Goal: Transaction & Acquisition: Purchase product/service

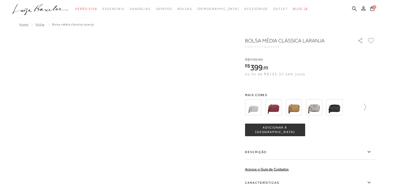
click at [365, 108] on icon at bounding box center [361, 107] width 7 height 7
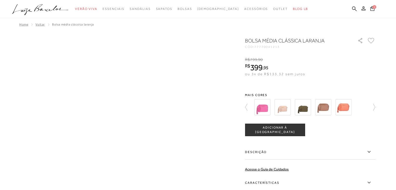
click at [364, 108] on div at bounding box center [308, 107] width 112 height 19
click at [340, 106] on img at bounding box center [343, 107] width 16 height 16
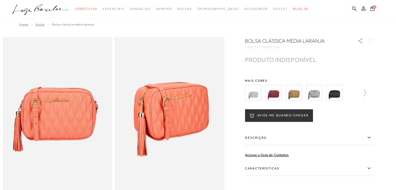
click at [366, 93] on icon at bounding box center [361, 92] width 7 height 7
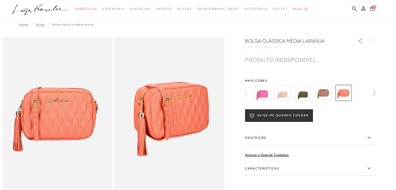
click at [364, 93] on div at bounding box center [308, 92] width 112 height 19
click at [373, 96] on icon at bounding box center [370, 92] width 7 height 7
click at [375, 94] on icon at bounding box center [370, 92] width 7 height 7
click at [375, 94] on div at bounding box center [310, 92] width 130 height 19
click at [248, 92] on icon at bounding box center [248, 92] width 7 height 7
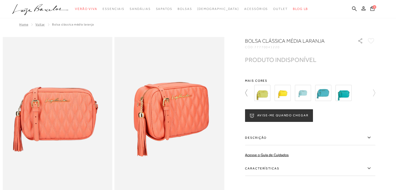
click at [248, 92] on icon at bounding box center [248, 92] width 7 height 7
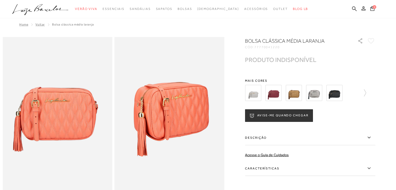
click at [248, 92] on img at bounding box center [253, 93] width 16 height 16
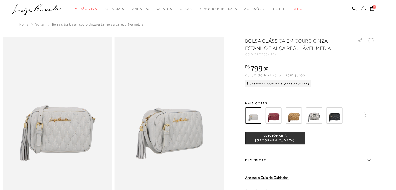
click at [278, 120] on img at bounding box center [273, 115] width 16 height 16
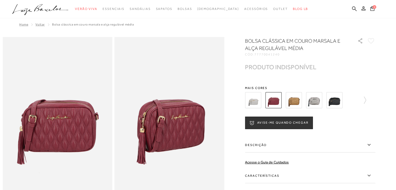
click at [294, 101] on img at bounding box center [293, 100] width 16 height 16
click at [296, 99] on img at bounding box center [293, 100] width 16 height 16
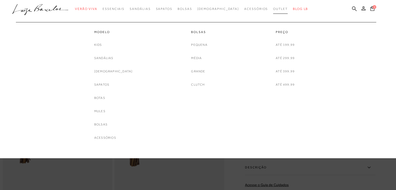
click at [273, 8] on span "Outlet" at bounding box center [280, 9] width 15 height 4
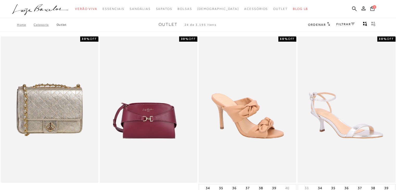
click at [373, 23] on icon "gridText6Desc" at bounding box center [373, 24] width 4 height 5
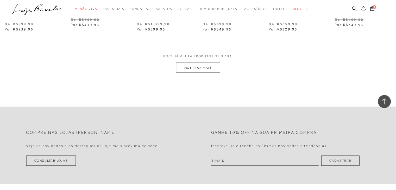
scroll to position [1144, 0]
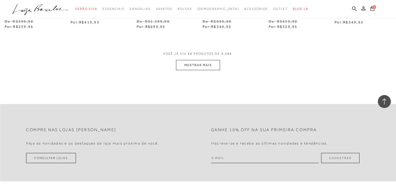
click at [192, 70] on button "MOSTRAR MAIS" at bounding box center [198, 65] width 44 height 10
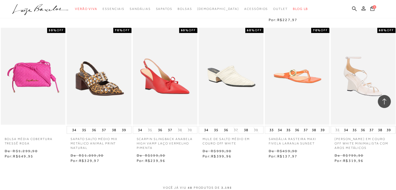
scroll to position [1638, 0]
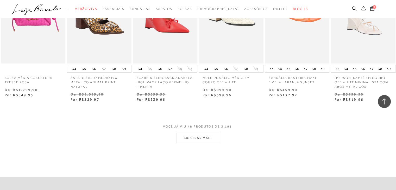
click at [194, 143] on button "MOSTRAR MAIS" at bounding box center [198, 138] width 44 height 10
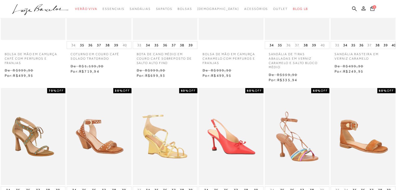
scroll to position [0, 0]
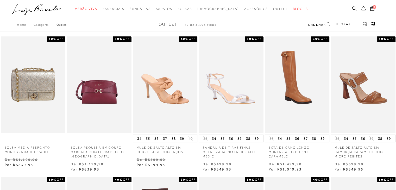
click at [341, 21] on div "FILTRAR" at bounding box center [345, 24] width 18 height 7
click at [341, 23] on link "FILTRAR" at bounding box center [345, 24] width 18 height 4
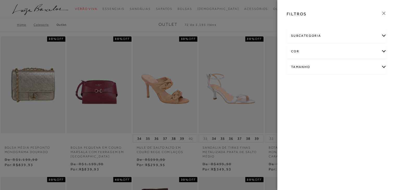
click at [320, 69] on div "Tamanho" at bounding box center [336, 67] width 99 height 14
click at [315, 111] on span "36" at bounding box center [315, 111] width 8 height 4
click at [314, 111] on input "36" at bounding box center [311, 111] width 5 height 5
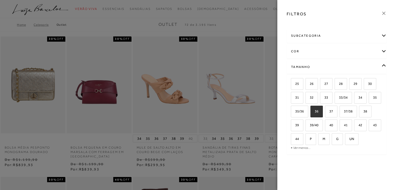
checkbox input "true"
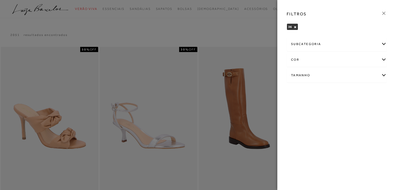
click at [303, 77] on div "Tamanho" at bounding box center [336, 75] width 99 height 14
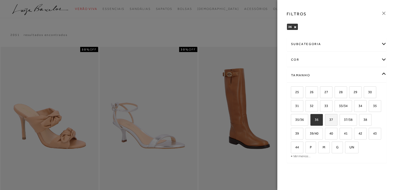
click at [326, 120] on span "37" at bounding box center [329, 120] width 8 height 4
click at [326, 120] on input "37" at bounding box center [326, 120] width 5 height 5
checkbox input "true"
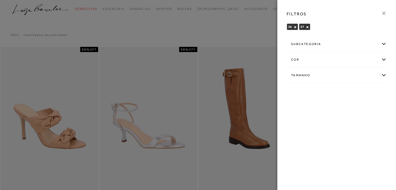
click at [382, 12] on icon at bounding box center [383, 13] width 3 height 3
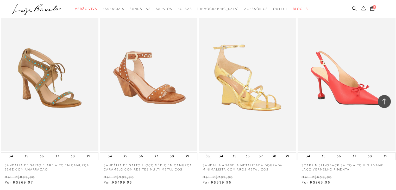
scroll to position [468, 0]
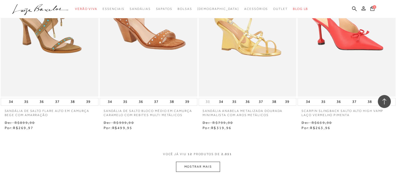
click at [211, 167] on button "MOSTRAR MAIS" at bounding box center [198, 166] width 44 height 10
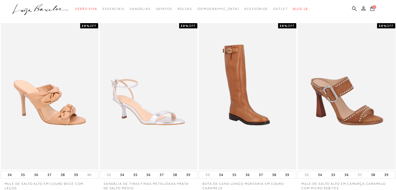
scroll to position [0, 0]
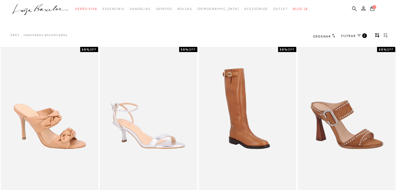
click at [382, 34] on button "gridText6Desc" at bounding box center [384, 36] width 7 height 7
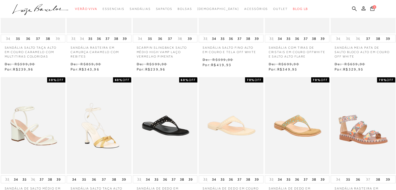
scroll to position [208, 0]
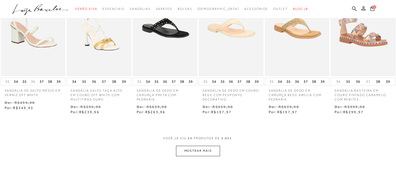
click at [210, 154] on button "MOSTRAR MAIS" at bounding box center [198, 151] width 44 height 10
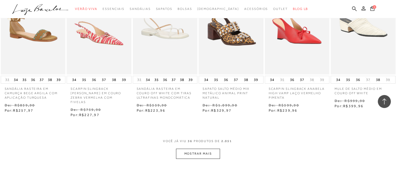
scroll to position [581, 0]
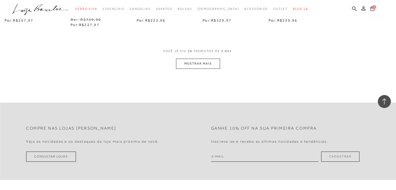
click at [185, 63] on button "MOSTRAR MAIS" at bounding box center [198, 64] width 44 height 10
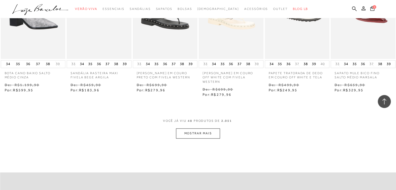
scroll to position [893, 0]
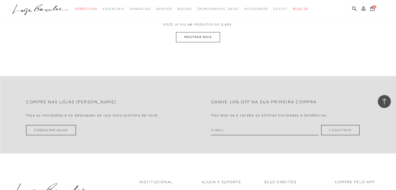
click at [204, 34] on button "MOSTRAR MAIS" at bounding box center [198, 37] width 44 height 10
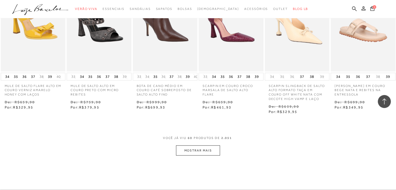
scroll to position [1076, 0]
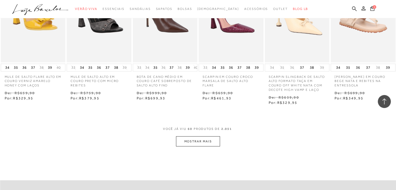
click at [205, 139] on button "MOSTRAR MAIS" at bounding box center [198, 141] width 44 height 10
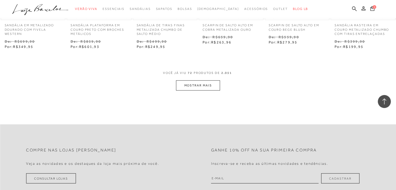
scroll to position [1414, 0]
click at [198, 80] on button "MOSTRAR MAIS" at bounding box center [198, 84] width 44 height 10
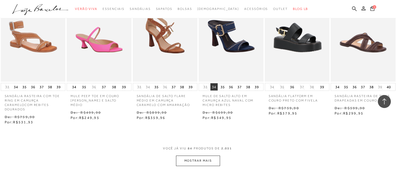
scroll to position [1648, 0]
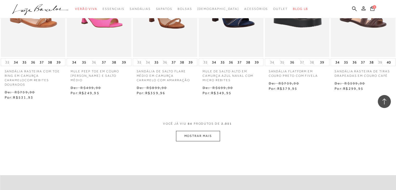
click at [203, 132] on button "MOSTRAR MAIS" at bounding box center [198, 136] width 44 height 10
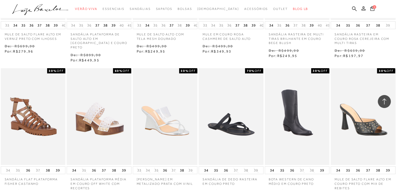
scroll to position [1934, 0]
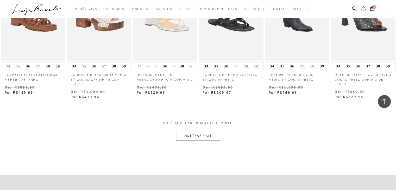
click at [209, 131] on button "MOSTRAR MAIS" at bounding box center [198, 136] width 44 height 10
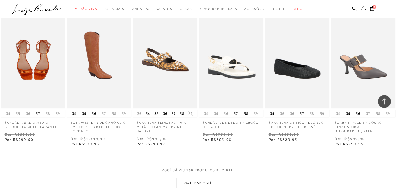
scroll to position [2220, 0]
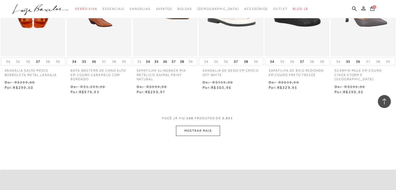
click at [195, 126] on button "MOSTRAR MAIS" at bounding box center [198, 131] width 44 height 10
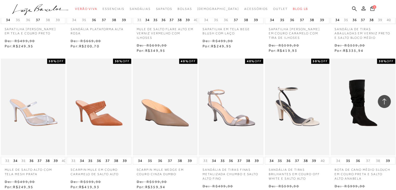
scroll to position [2480, 0]
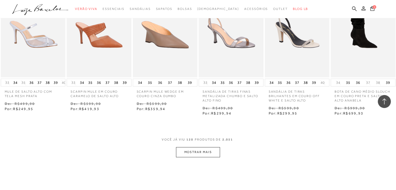
click at [203, 147] on button "MOSTRAR MAIS" at bounding box center [198, 152] width 44 height 10
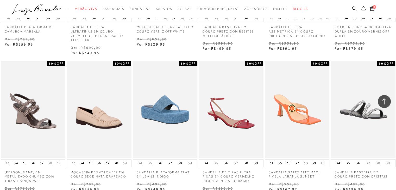
scroll to position [2792, 0]
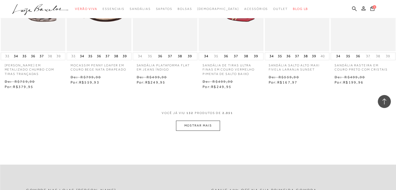
click at [195, 120] on button "MOSTRAR MAIS" at bounding box center [198, 125] width 44 height 10
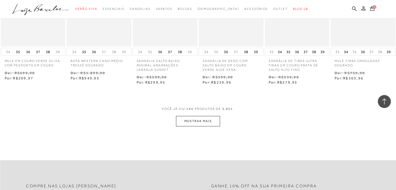
scroll to position [3078, 0]
click at [217, 115] on button "MOSTRAR MAIS" at bounding box center [198, 120] width 44 height 10
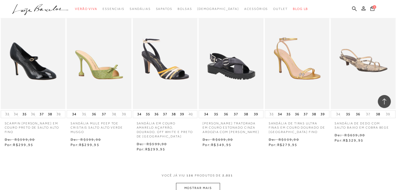
scroll to position [3338, 0]
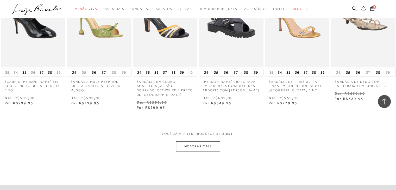
click at [218, 141] on button "MOSTRAR MAIS" at bounding box center [198, 146] width 44 height 10
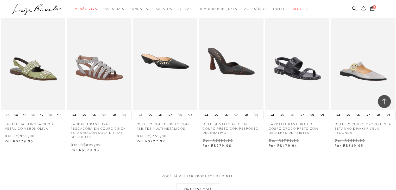
scroll to position [3650, 0]
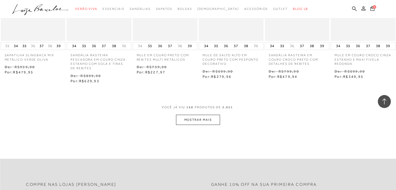
click at [190, 115] on button "MOSTRAR MAIS" at bounding box center [198, 120] width 44 height 10
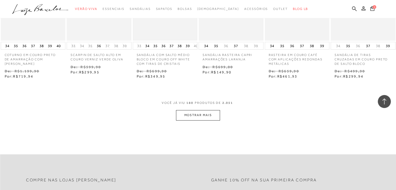
scroll to position [3936, 0]
click at [203, 110] on button "MOSTRAR MAIS" at bounding box center [198, 115] width 44 height 10
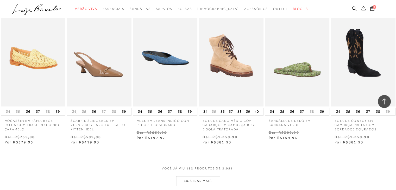
scroll to position [4196, 0]
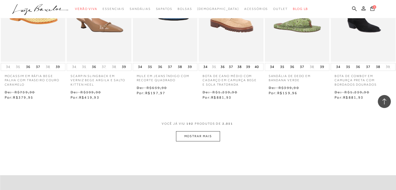
click at [208, 131] on button "MOSTRAR MAIS" at bounding box center [198, 136] width 44 height 10
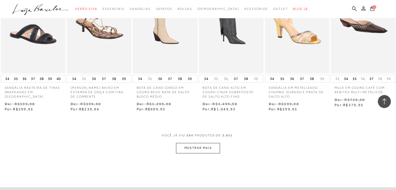
scroll to position [4508, 0]
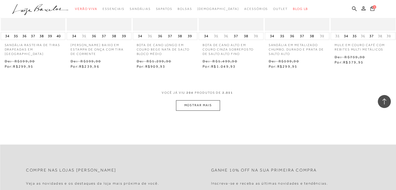
click at [201, 100] on button "MOSTRAR MAIS" at bounding box center [198, 105] width 44 height 10
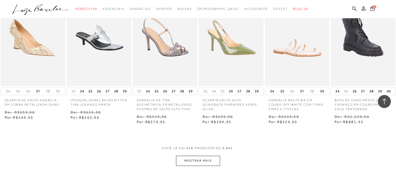
scroll to position [4742, 0]
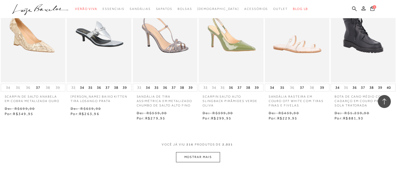
click at [213, 152] on button "MOSTRAR MAIS" at bounding box center [198, 157] width 44 height 10
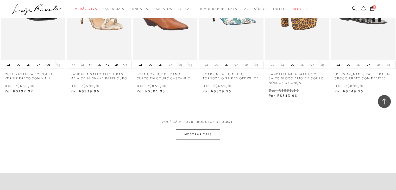
scroll to position [5054, 0]
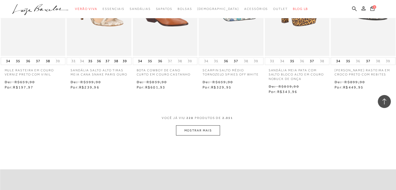
click at [215, 125] on button "MOSTRAR MAIS" at bounding box center [198, 130] width 44 height 10
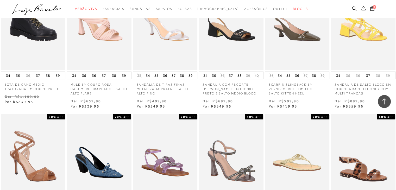
scroll to position [5262, 0]
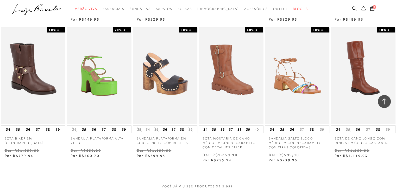
scroll to position [5574, 0]
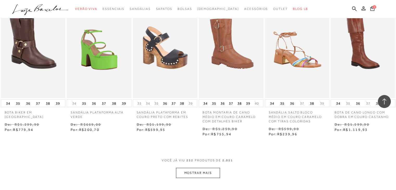
click at [211, 168] on button "MOSTRAR MAIS" at bounding box center [198, 173] width 44 height 10
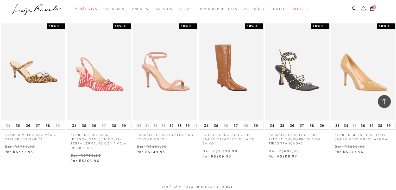
scroll to position [5861, 0]
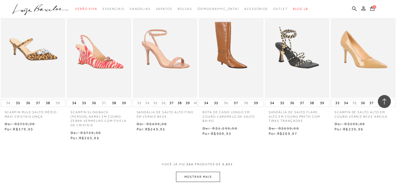
click at [206, 172] on button "MOSTRAR MAIS" at bounding box center [198, 177] width 44 height 10
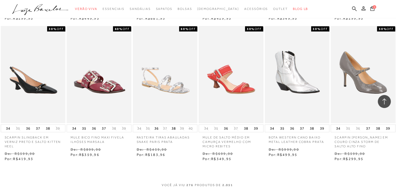
scroll to position [6147, 0]
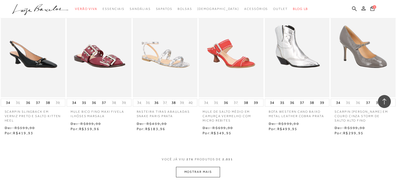
click at [214, 167] on button "MOSTRAR MAIS" at bounding box center [198, 172] width 44 height 10
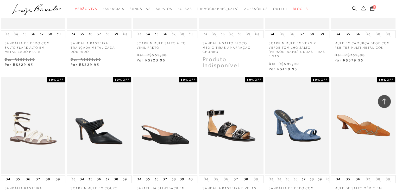
scroll to position [6433, 0]
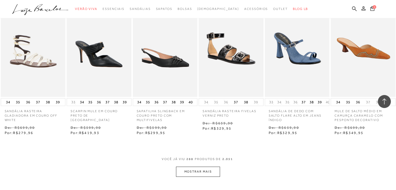
click at [207, 166] on button "MOSTRAR MAIS" at bounding box center [198, 171] width 44 height 10
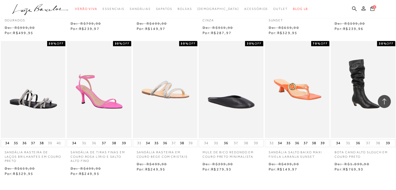
scroll to position [6771, 0]
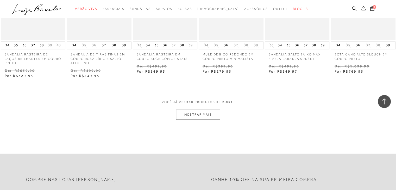
click at [207, 109] on button "MOSTRAR MAIS" at bounding box center [198, 114] width 44 height 10
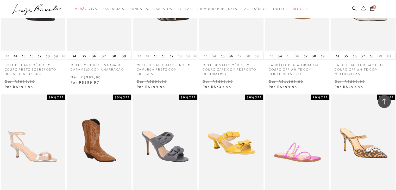
scroll to position [7005, 0]
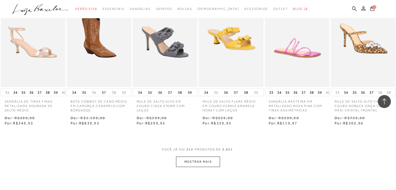
click at [207, 157] on button "MOSTRAR MAIS" at bounding box center [198, 162] width 44 height 10
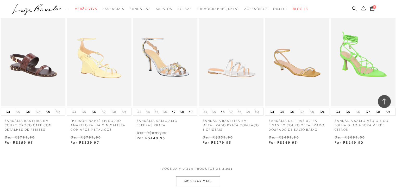
scroll to position [7291, 0]
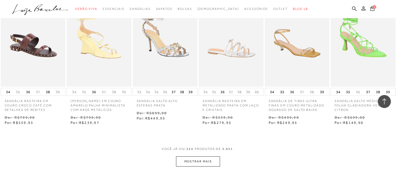
click at [213, 156] on button "MOSTRAR MAIS" at bounding box center [198, 161] width 44 height 10
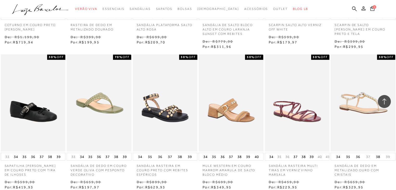
scroll to position [7603, 0]
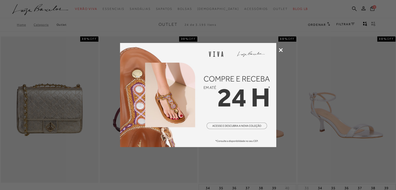
click at [279, 51] on icon at bounding box center [281, 50] width 4 height 4
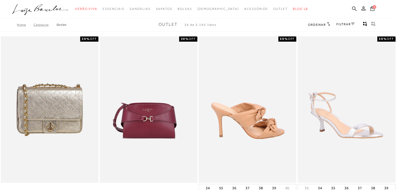
click at [269, 88] on img at bounding box center [247, 109] width 97 height 146
click at [211, 127] on img at bounding box center [247, 109] width 97 height 146
click at [255, 115] on img at bounding box center [247, 109] width 97 height 146
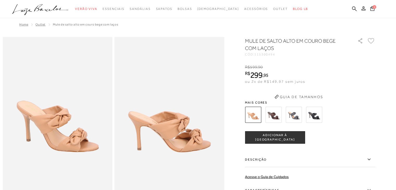
scroll to position [78, 0]
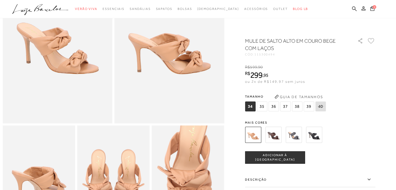
click at [277, 135] on img at bounding box center [273, 135] width 16 height 16
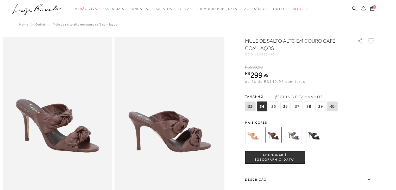
click at [286, 106] on span "36" at bounding box center [285, 106] width 10 height 10
click at [300, 156] on button "ADICIONAR À SACOLA" at bounding box center [275, 157] width 60 height 12
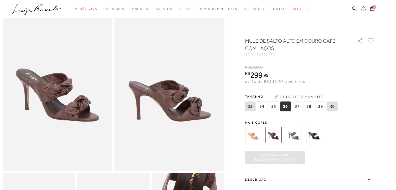
scroll to position [26, 0]
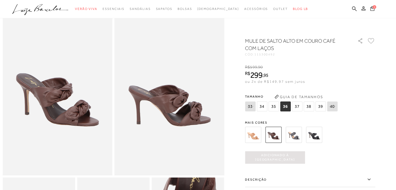
click at [372, 8] on icon at bounding box center [372, 8] width 4 height 5
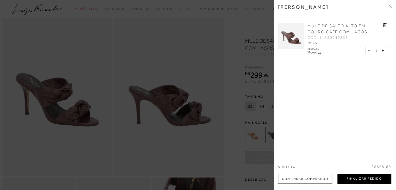
click at [359, 181] on button "Finalizar Pedido" at bounding box center [364, 179] width 54 height 10
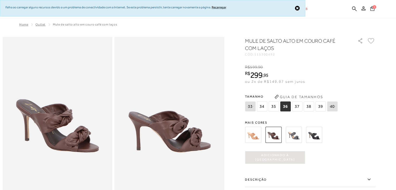
click at [372, 9] on icon at bounding box center [372, 8] width 4 height 5
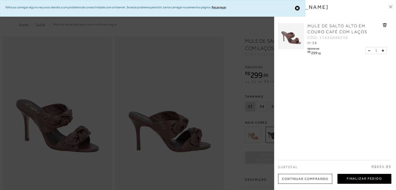
click at [367, 180] on button "Finalizar Pedido" at bounding box center [364, 179] width 54 height 10
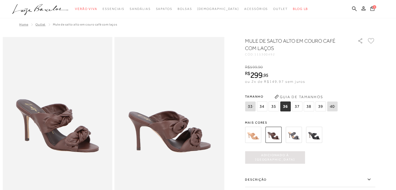
click at [371, 11] on icon at bounding box center [372, 8] width 4 height 5
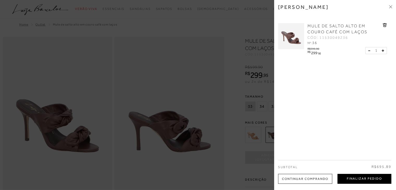
click at [365, 178] on button "Finalizar Pedido" at bounding box center [364, 179] width 54 height 10
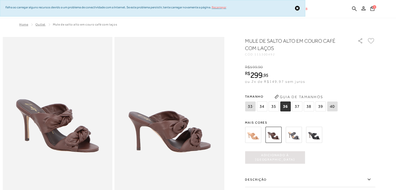
click at [217, 8] on link "Recarregar" at bounding box center [218, 7] width 15 height 4
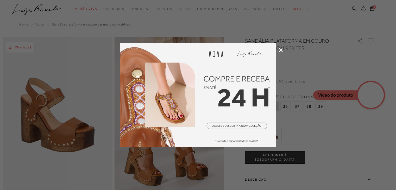
click at [281, 49] on icon at bounding box center [281, 50] width 4 height 4
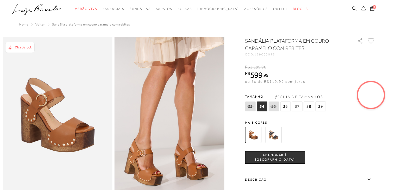
click at [278, 136] on img at bounding box center [273, 135] width 16 height 16
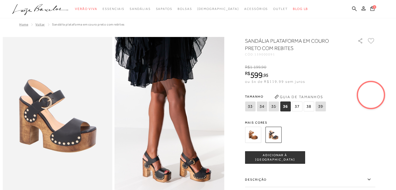
click at [254, 134] on img at bounding box center [253, 135] width 16 height 16
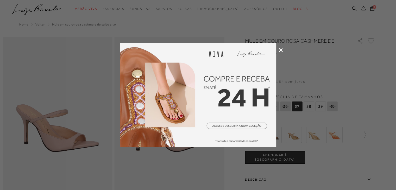
click at [281, 51] on icon at bounding box center [281, 50] width 4 height 4
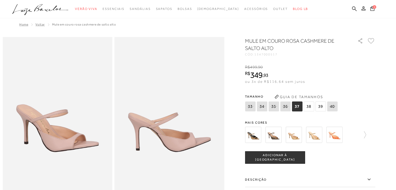
click at [295, 137] on img at bounding box center [293, 135] width 16 height 16
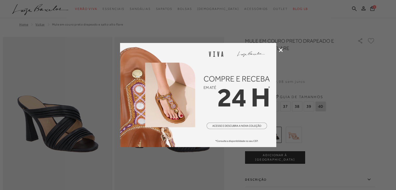
click at [281, 49] on icon at bounding box center [281, 50] width 4 height 4
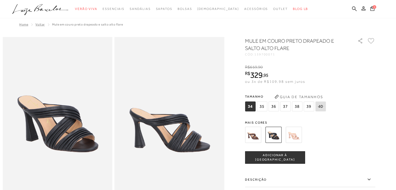
drag, startPoint x: 256, startPoint y: 135, endPoint x: 256, endPoint y: 138, distance: 2.9
click at [256, 135] on img at bounding box center [253, 135] width 16 height 16
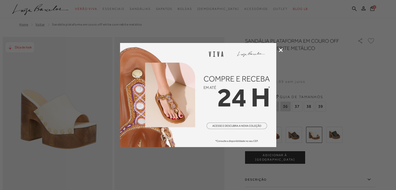
click at [281, 49] on icon at bounding box center [281, 50] width 4 height 4
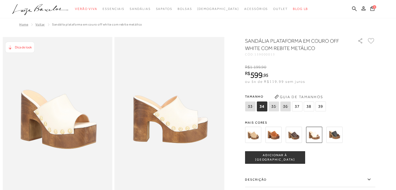
click at [277, 134] on img at bounding box center [273, 135] width 16 height 16
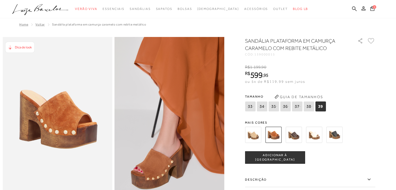
click at [340, 138] on img at bounding box center [334, 135] width 16 height 16
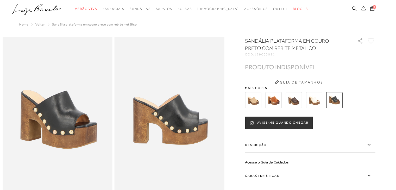
click at [298, 102] on img at bounding box center [293, 100] width 16 height 16
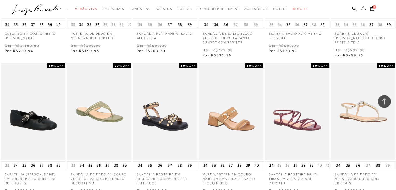
scroll to position [7629, 0]
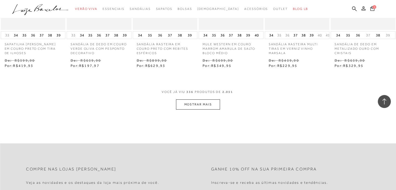
click at [195, 99] on button "MOSTRAR MAIS" at bounding box center [198, 104] width 44 height 10
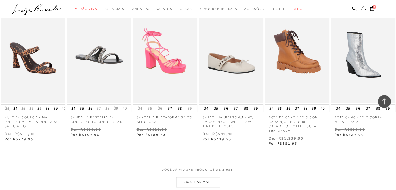
scroll to position [7915, 0]
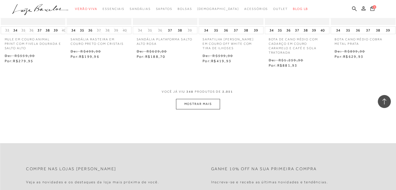
click at [210, 99] on button "MOSTRAR MAIS" at bounding box center [198, 104] width 44 height 10
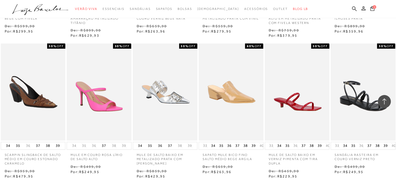
scroll to position [8149, 0]
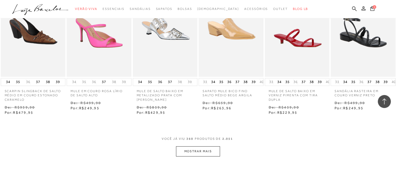
drag, startPoint x: 209, startPoint y: 131, endPoint x: 212, endPoint y: 132, distance: 3.2
click at [212, 146] on button "MOSTRAR MAIS" at bounding box center [198, 151] width 44 height 10
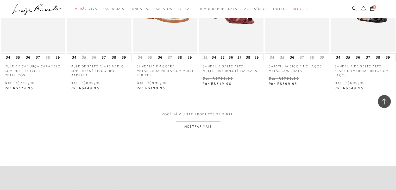
scroll to position [8461, 0]
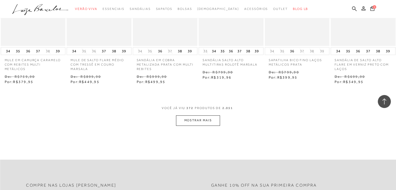
click at [207, 115] on button "MOSTRAR MAIS" at bounding box center [198, 120] width 44 height 10
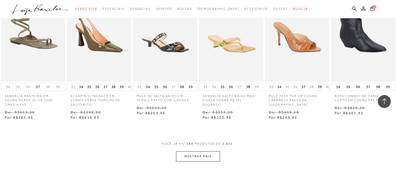
scroll to position [8721, 0]
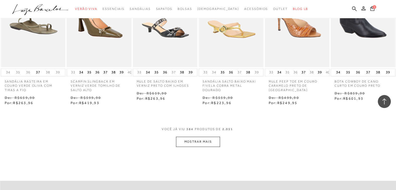
click at [207, 137] on button "MOSTRAR MAIS" at bounding box center [198, 142] width 44 height 10
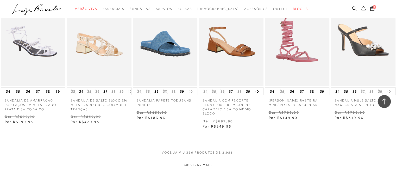
scroll to position [9007, 0]
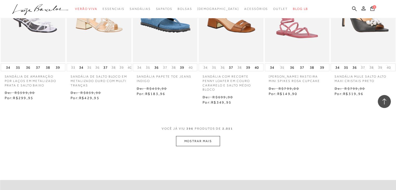
click at [195, 136] on button "MOSTRAR MAIS" at bounding box center [198, 141] width 44 height 10
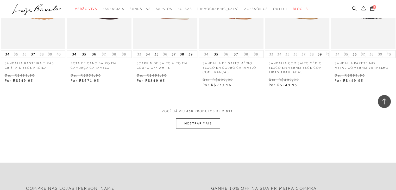
scroll to position [9345, 0]
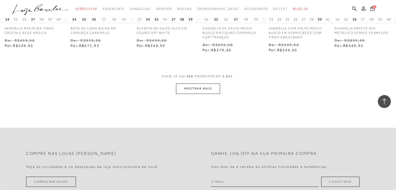
click at [210, 83] on button "MOSTRAR MAIS" at bounding box center [198, 88] width 44 height 10
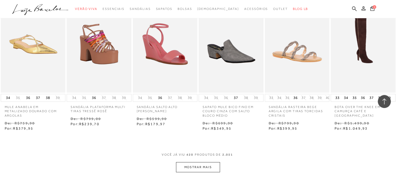
scroll to position [9553, 0]
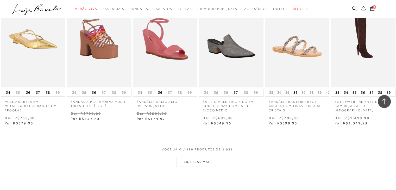
click at [199, 157] on button "MOSTRAR MAIS" at bounding box center [198, 162] width 44 height 10
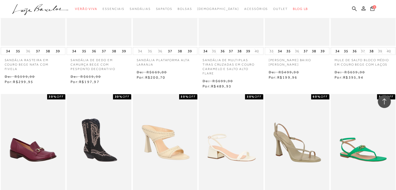
scroll to position [9865, 0]
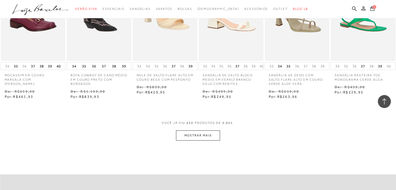
click at [208, 130] on button "MOSTRAR MAIS" at bounding box center [198, 135] width 44 height 10
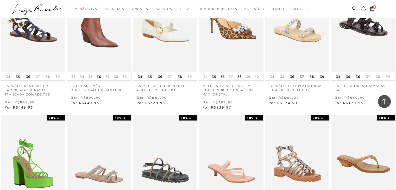
scroll to position [10125, 0]
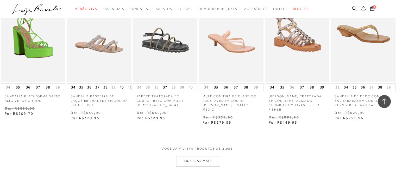
click at [205, 156] on button "MOSTRAR MAIS" at bounding box center [198, 161] width 44 height 10
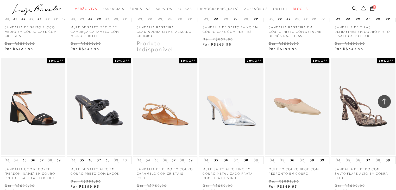
scroll to position [10437, 0]
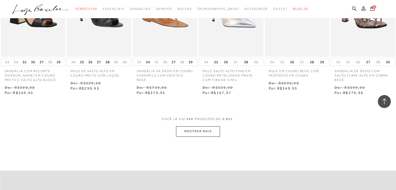
click at [193, 126] on button "MOSTRAR MAIS" at bounding box center [198, 131] width 44 height 10
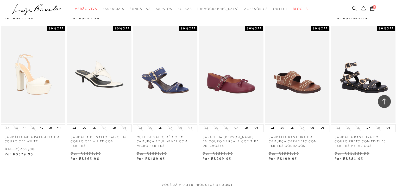
scroll to position [10672, 0]
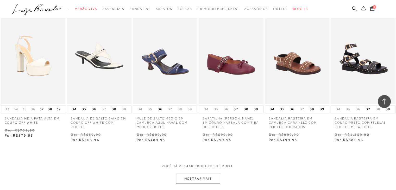
click at [203, 173] on button "MOSTRAR MAIS" at bounding box center [198, 178] width 44 height 10
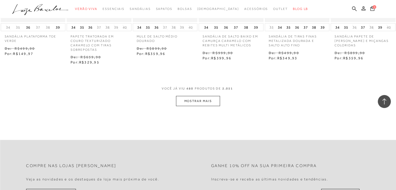
scroll to position [11036, 0]
click at [212, 95] on button "MOSTRAR MAIS" at bounding box center [198, 100] width 44 height 10
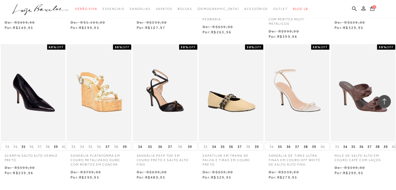
scroll to position [11270, 0]
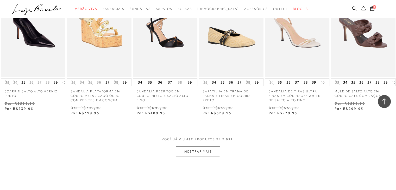
click at [210, 146] on button "MOSTRAR MAIS" at bounding box center [198, 151] width 44 height 10
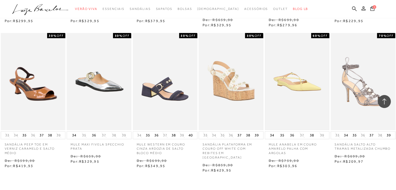
scroll to position [11530, 0]
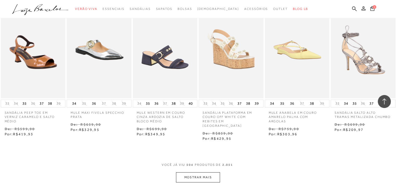
click at [205, 172] on button "MOSTRAR MAIS" at bounding box center [198, 177] width 44 height 10
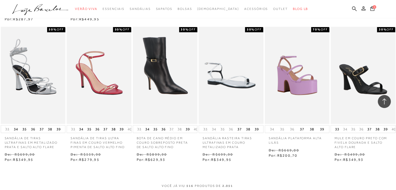
scroll to position [11894, 0]
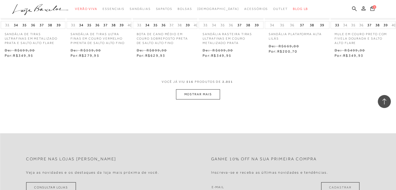
click at [201, 89] on button "MOSTRAR MAIS" at bounding box center [198, 94] width 44 height 10
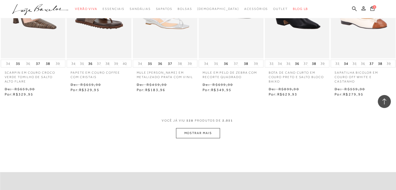
scroll to position [12154, 0]
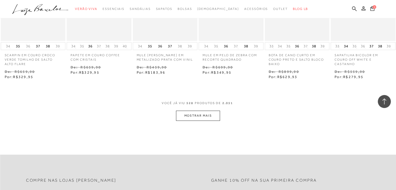
click at [209, 111] on button "MOSTRAR MAIS" at bounding box center [198, 116] width 44 height 10
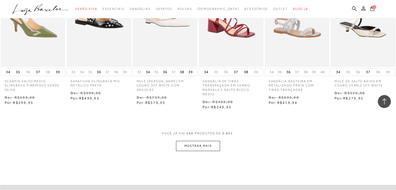
scroll to position [12414, 0]
click at [200, 140] on button "MOSTRAR MAIS" at bounding box center [198, 145] width 44 height 10
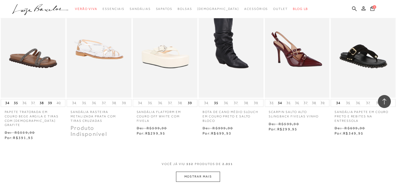
scroll to position [12726, 0]
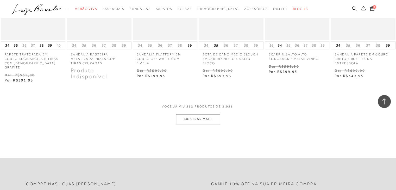
click at [203, 114] on button "MOSTRAR MAIS" at bounding box center [198, 119] width 44 height 10
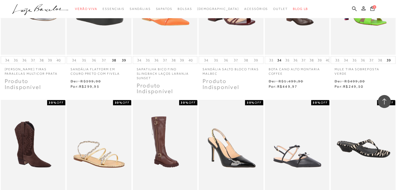
scroll to position [12960, 0]
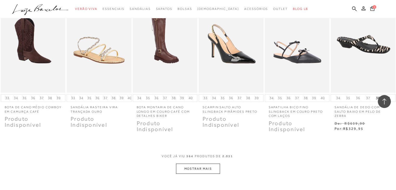
click at [205, 164] on button "MOSTRAR MAIS" at bounding box center [198, 169] width 44 height 10
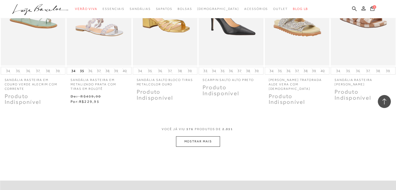
scroll to position [13272, 0]
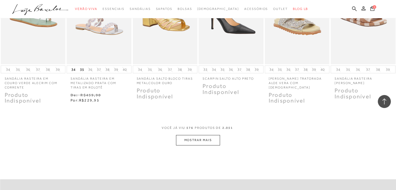
click at [206, 135] on button "MOSTRAR MAIS" at bounding box center [198, 140] width 44 height 10
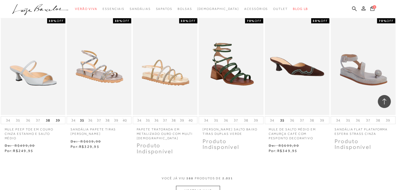
scroll to position [13532, 0]
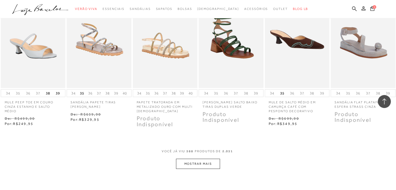
click at [209, 159] on button "MOSTRAR MAIS" at bounding box center [198, 164] width 44 height 10
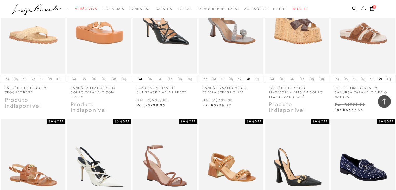
scroll to position [13792, 0]
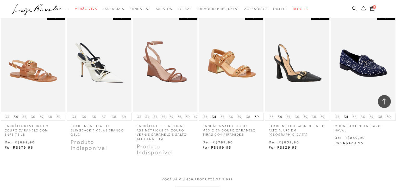
click at [199, 186] on button "MOSTRAR MAIS" at bounding box center [198, 191] width 44 height 10
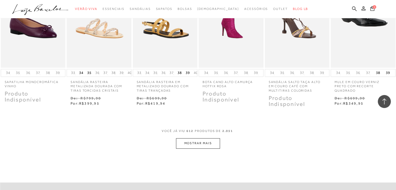
scroll to position [14130, 0]
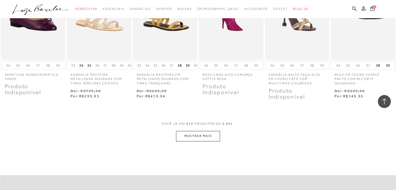
click at [189, 131] on button "MOSTRAR MAIS" at bounding box center [198, 136] width 44 height 10
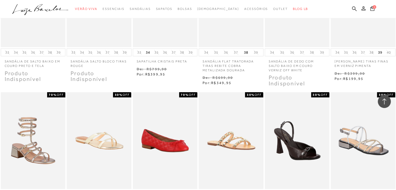
scroll to position [14390, 0]
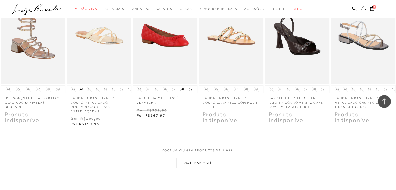
click at [211, 158] on button "MOSTRAR MAIS" at bounding box center [198, 163] width 44 height 10
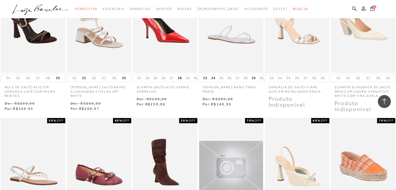
scroll to position [14702, 0]
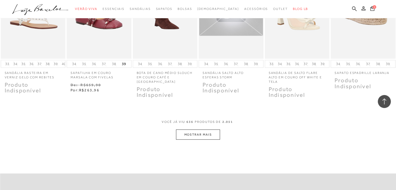
click at [207, 129] on button "MOSTRAR MAIS" at bounding box center [198, 134] width 44 height 10
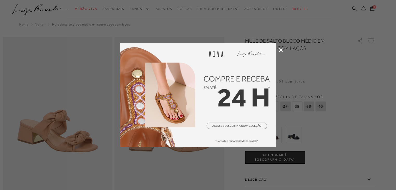
click at [280, 49] on icon at bounding box center [281, 50] width 4 height 4
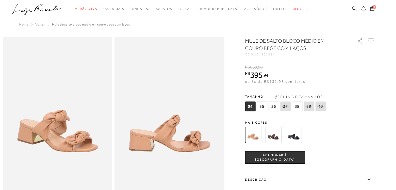
click at [276, 154] on button "ADICIONAR À [GEOGRAPHIC_DATA]" at bounding box center [275, 157] width 60 height 12
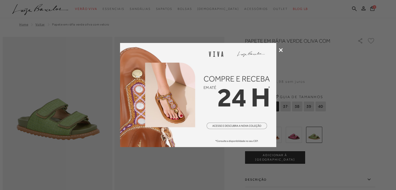
click at [281, 48] on icon at bounding box center [281, 50] width 4 height 4
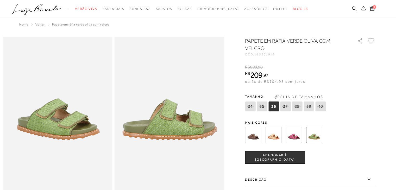
click at [271, 136] on img at bounding box center [273, 135] width 16 height 16
click at [276, 138] on img at bounding box center [273, 135] width 16 height 16
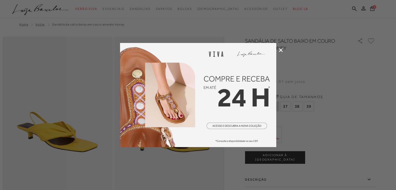
click at [279, 49] on icon at bounding box center [281, 50] width 4 height 4
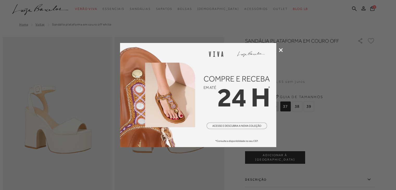
click at [281, 51] on icon at bounding box center [281, 50] width 4 height 4
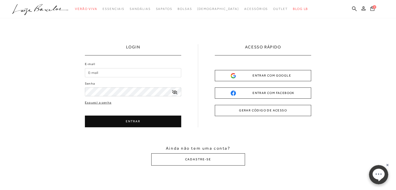
click at [370, 10] on icon at bounding box center [372, 8] width 4 height 5
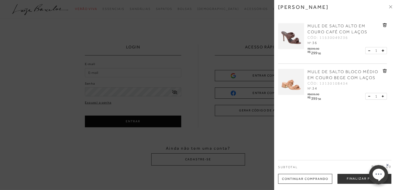
click at [384, 70] on icon at bounding box center [384, 71] width 1 height 2
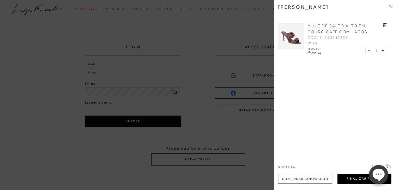
click at [357, 179] on button "Finalizar Pedido" at bounding box center [364, 179] width 54 height 10
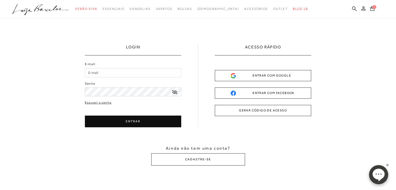
click at [153, 72] on input "E-mail" at bounding box center [133, 72] width 96 height 9
type input "[EMAIL_ADDRESS][DOMAIN_NAME]"
click at [138, 116] on button "ENTRAR" at bounding box center [133, 121] width 96 height 12
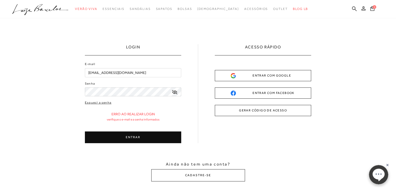
click at [286, 80] on button "ENTRAR COM GOOGLE" at bounding box center [263, 75] width 96 height 11
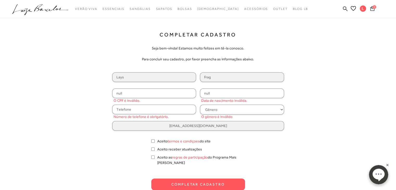
click at [165, 93] on input "null" at bounding box center [154, 93] width 84 height 10
type input "115.850.657-06"
click at [306, 94] on div "Completar Cadastro Seja bem-vinda! Estamos muito felizes em tê-la conosco. Para…" at bounding box center [197, 110] width 325 height 159
click at [237, 94] on input "null" at bounding box center [242, 93] width 84 height 10
type input "3"
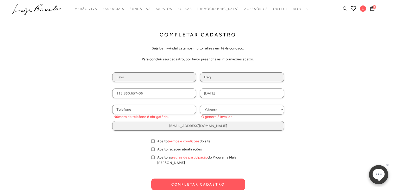
type input "30/08/1988"
click at [164, 109] on input "text" at bounding box center [154, 110] width 84 height 10
type input "("
type input "(27) 99668-9091"
select select
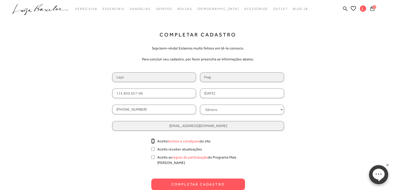
click at [153, 142] on input "Aceito termos e condiçoes do site" at bounding box center [152, 140] width 3 height 5
checkbox input "true"
click at [182, 180] on button "Completar Cadastro" at bounding box center [198, 184] width 94 height 12
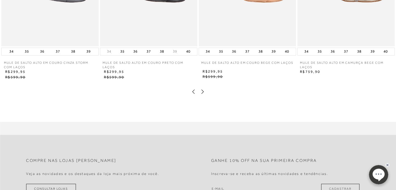
scroll to position [286, 0]
click at [202, 89] on icon at bounding box center [202, 91] width 5 height 5
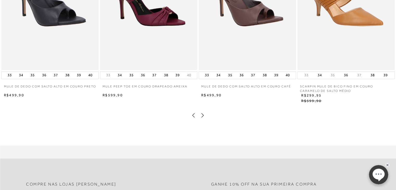
scroll to position [208, 0]
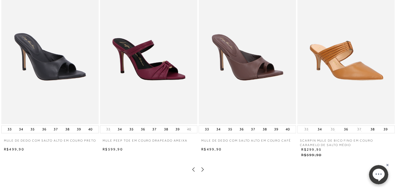
click at [201, 168] on icon at bounding box center [202, 169] width 5 height 5
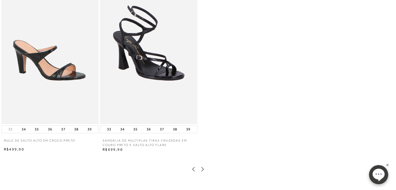
click at [201, 168] on icon at bounding box center [202, 168] width 5 height 5
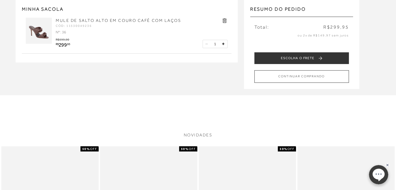
scroll to position [0, 0]
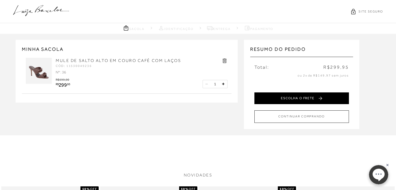
click at [279, 100] on button "ESCOLHA O FRETE" at bounding box center [301, 98] width 94 height 12
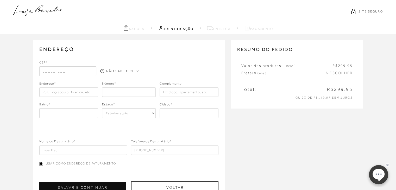
click at [65, 70] on input "text" at bounding box center [67, 70] width 57 height 9
type input "29046-532"
type input "Rua Oswaldo Aranha"
type input "Santa Martha"
select select "ES"
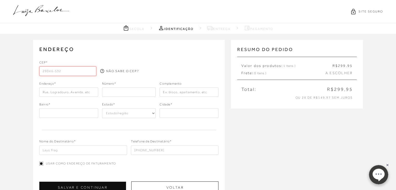
type input "Vitória"
type input "29046-532"
click at [125, 94] on input "number" at bounding box center [129, 91] width 54 height 9
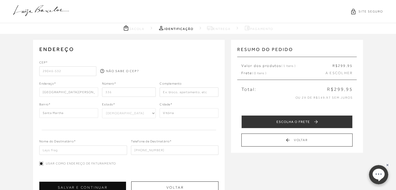
type input "336"
type input "Rua Oswaldo Aranha 3"
type input "(27) 99668-9091"
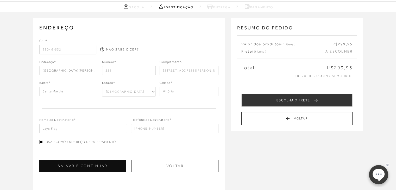
scroll to position [52, 0]
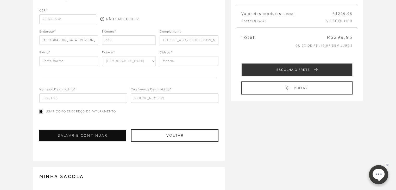
click at [113, 130] on button "SALVAR E CONTINUAR" at bounding box center [82, 136] width 87 height 12
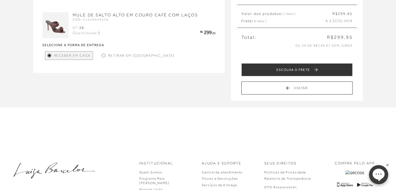
scroll to position [0, 0]
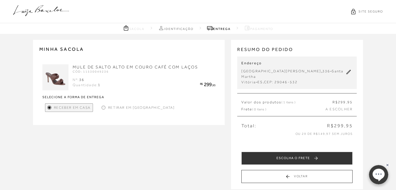
click at [108, 107] on span "Retirar em Loja" at bounding box center [141, 107] width 67 height 5
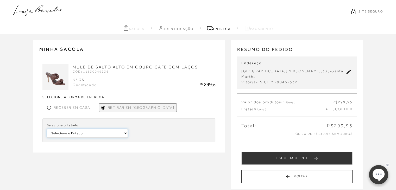
click at [117, 131] on select "Selecione o Estado Bahia Pernambuco Minas Gerais" at bounding box center [87, 133] width 81 height 9
click at [66, 129] on select "Selecione o Estado Bahia Pernambuco Minas Gerais" at bounding box center [87, 133] width 81 height 9
click at [138, 156] on div "MINHA SACOLA MULE DE SALTO ALTO EM COURO CAFÉ COM LAÇOS CÓD: 11530049236 36 1" at bounding box center [132, 96] width 198 height 125
click at [138, 138] on div "Selecione o Estado Selecione o Estado Bahia Pernambuco Minas Gerais" at bounding box center [128, 130] width 173 height 24
click at [67, 104] on div "Receber em Casa" at bounding box center [68, 107] width 47 height 9
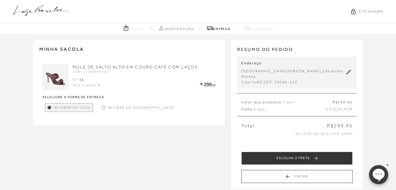
click at [338, 107] on span "A ESCOLHER" at bounding box center [338, 109] width 27 height 5
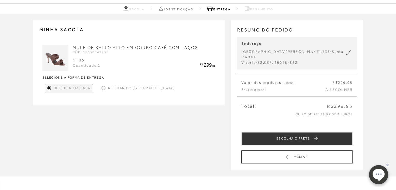
scroll to position [52, 0]
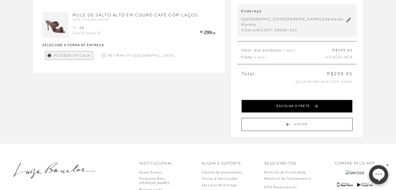
click at [334, 101] on button "ESCOLHA O FRETE" at bounding box center [296, 106] width 111 height 13
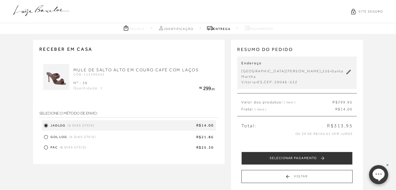
click at [95, 124] on div "JADLOG (6 dias úteis) R$14.00" at bounding box center [131, 125] width 163 height 5
click at [294, 122] on div "Total: R$313,95" at bounding box center [296, 125] width 119 height 7
click at [365, 120] on div "Receber em casa MULE DE SALTO ALTO EM COURO CAFÉ COM LAÇOS CÓD: 115300492 Nº : …" at bounding box center [198, 116] width 396 height 165
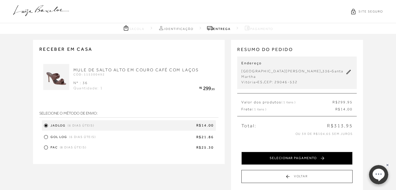
click at [335, 152] on button "SELECIONAR PAGAMENTO" at bounding box center [296, 158] width 111 height 13
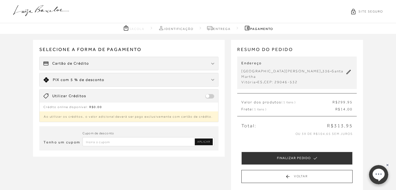
click at [126, 142] on input "Inserir Código da Promoção" at bounding box center [148, 141] width 132 height 9
